Goal: Task Accomplishment & Management: Manage account settings

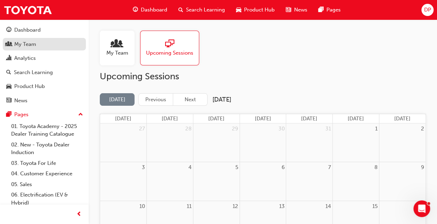
click at [28, 44] on div "My Team" at bounding box center [25, 44] width 22 height 8
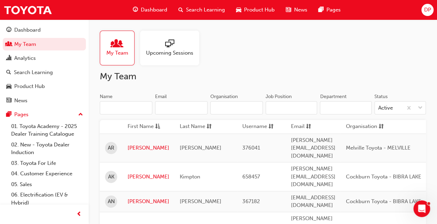
click at [122, 105] on input "Name" at bounding box center [126, 107] width 53 height 13
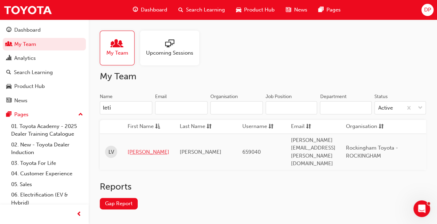
type input "leti"
click at [136, 148] on link "[PERSON_NAME]" at bounding box center [149, 152] width 42 height 8
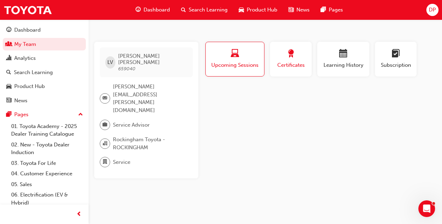
click at [291, 61] on div "Certificates" at bounding box center [290, 59] width 31 height 20
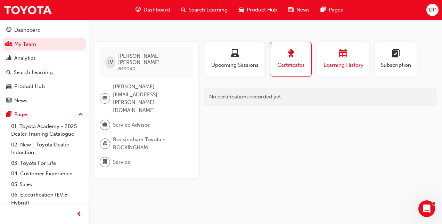
click at [339, 68] on span "Learning History" at bounding box center [344, 65] width 42 height 8
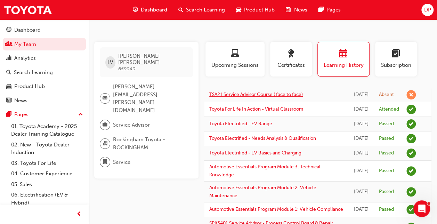
click at [216, 95] on link "TSA21 Service Advisor Course ( face to face)" at bounding box center [256, 94] width 94 height 6
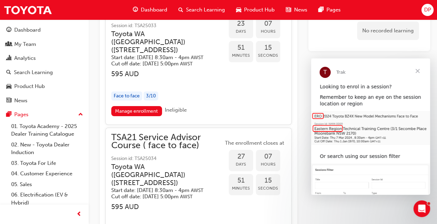
scroll to position [1316, 0]
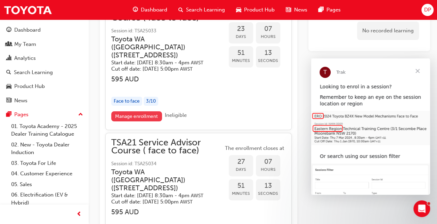
click at [144, 121] on link "Manage enrollment" at bounding box center [136, 116] width 51 height 10
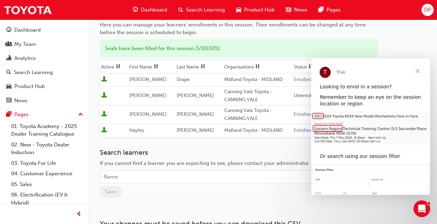
scroll to position [83, 0]
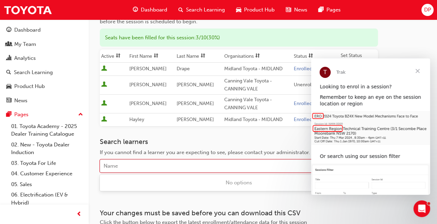
click at [146, 161] on div "Name" at bounding box center [233, 166] width 267 height 12
type input "[PERSON_NAME]"
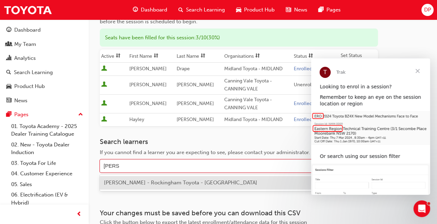
click at [156, 182] on span "[PERSON_NAME] - Rockingham Toyota - [GEOGRAPHIC_DATA]" at bounding box center [180, 182] width 153 height 6
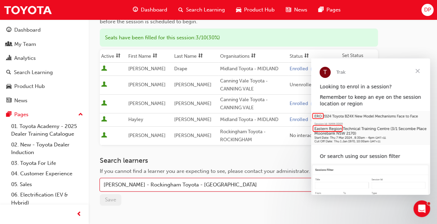
click at [416, 72] on span "Close" at bounding box center [417, 70] width 25 height 25
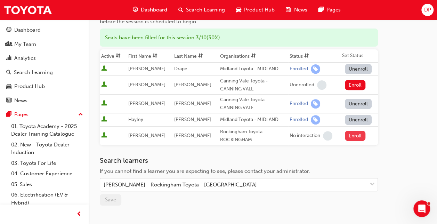
click at [350, 136] on button "Enroll" at bounding box center [355, 136] width 21 height 10
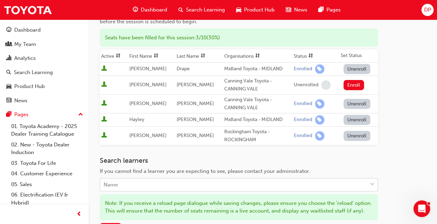
click at [176, 184] on div "Name" at bounding box center [233, 185] width 267 height 12
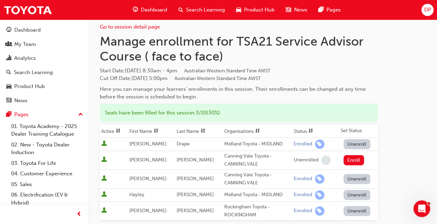
scroll to position [0, 0]
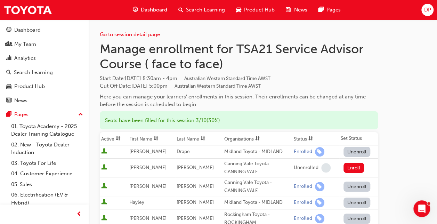
click at [437, 51] on div "Go to session detail page Manage enrollment for TSA21 Service Advisor Course ( …" at bounding box center [263, 206] width 349 height 374
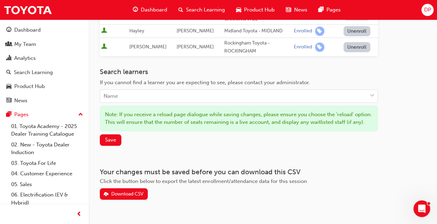
scroll to position [173, 0]
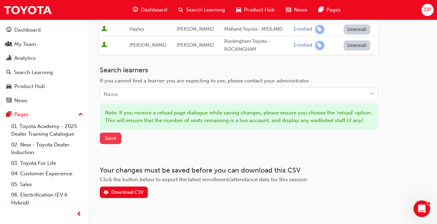
click at [117, 142] on button "Save" at bounding box center [111, 138] width 22 height 11
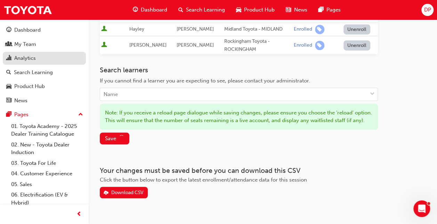
scroll to position [157, 0]
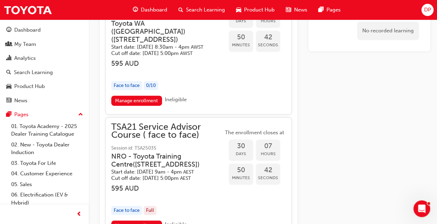
scroll to position [1477, 0]
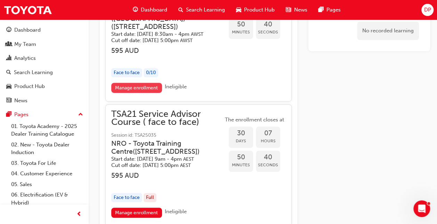
click at [132, 93] on link "Manage enrollment" at bounding box center [136, 88] width 51 height 10
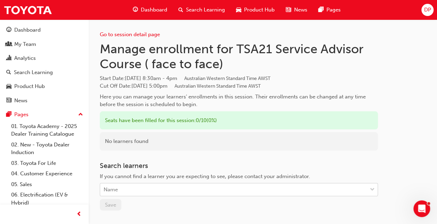
click at [118, 191] on div "Name" at bounding box center [233, 190] width 267 height 12
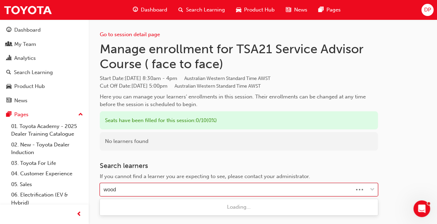
type input "[PERSON_NAME]"
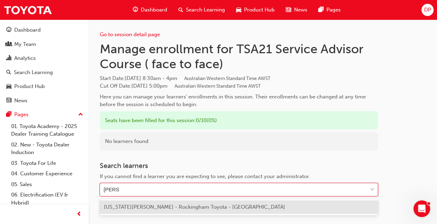
click at [139, 207] on span "[US_STATE][PERSON_NAME] - Rockingham Toyota - [GEOGRAPHIC_DATA]" at bounding box center [194, 207] width 181 height 6
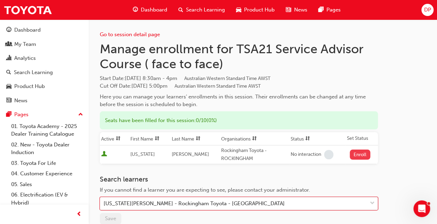
click at [357, 155] on button "Enroll" at bounding box center [360, 155] width 21 height 10
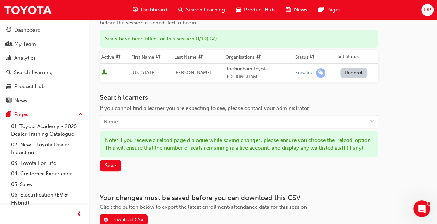
scroll to position [86, 0]
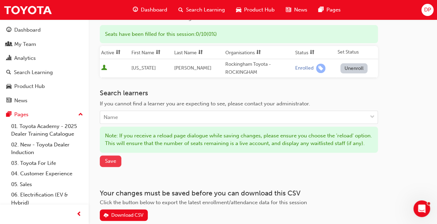
click at [107, 164] on span "Save" at bounding box center [110, 161] width 11 height 6
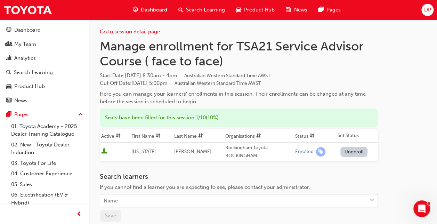
scroll to position [0, 0]
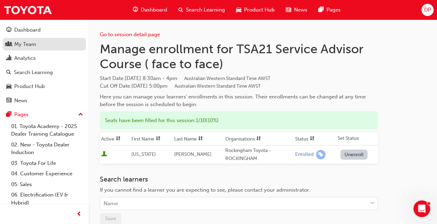
click at [31, 43] on div "My Team" at bounding box center [25, 44] width 22 height 8
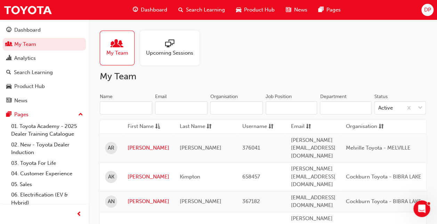
click at [121, 105] on input "Name" at bounding box center [126, 107] width 53 height 13
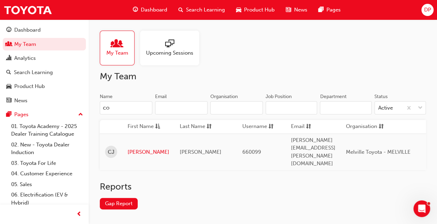
type input "c"
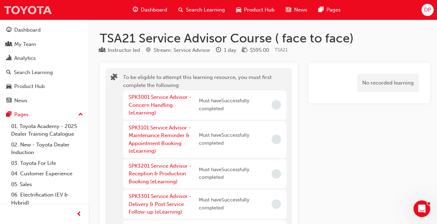
scroll to position [1477, 0]
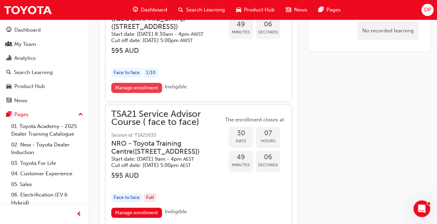
click at [144, 93] on link "Manage enrollment" at bounding box center [136, 88] width 51 height 10
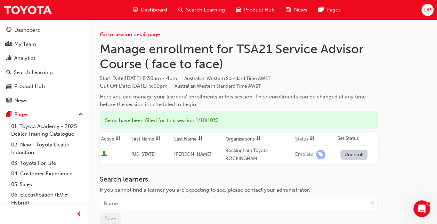
scroll to position [8, 0]
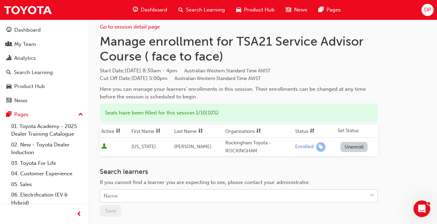
click at [126, 201] on div "Name" at bounding box center [233, 196] width 267 height 12
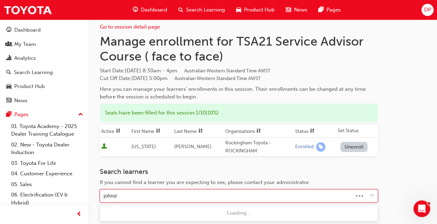
type input "[PERSON_NAME]"
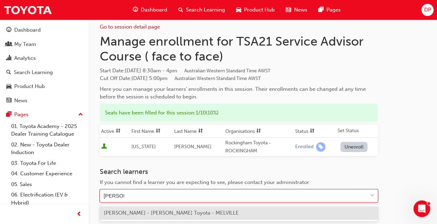
click at [132, 211] on span "[PERSON_NAME] - [PERSON_NAME] Toyota - MELVILLE" at bounding box center [171, 213] width 135 height 6
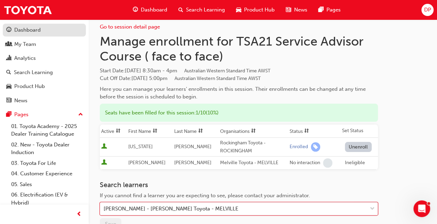
click at [19, 29] on div "Dashboard" at bounding box center [27, 30] width 26 height 8
